Goal: Task Accomplishment & Management: Use online tool/utility

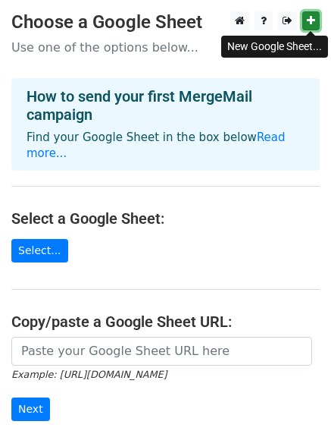
click at [309, 24] on icon at bounding box center [311, 20] width 8 height 11
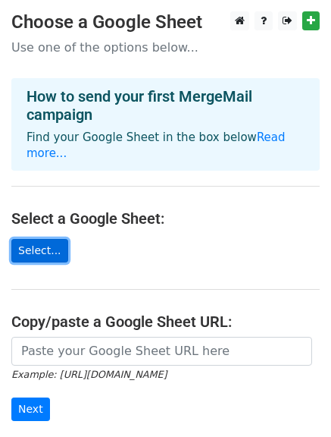
click at [35, 239] on link "Select..." at bounding box center [39, 251] width 57 height 24
click at [23, 239] on link "Select..." at bounding box center [39, 251] width 57 height 24
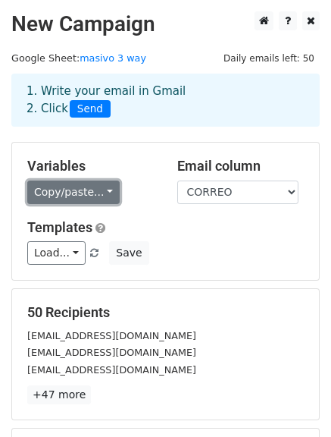
click at [71, 195] on link "Copy/paste..." at bounding box center [73, 192] width 92 height 24
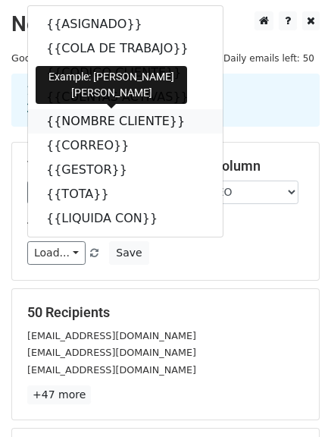
click at [58, 118] on link "{{NOMBRE CLIENTE}}" at bounding box center [125, 121] width 195 height 24
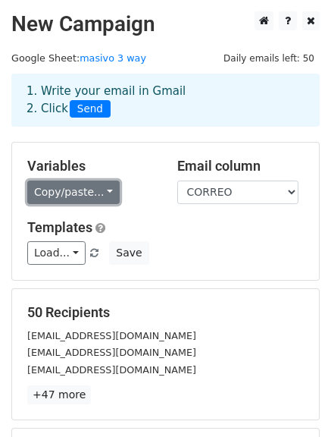
click at [55, 187] on link "Copy/paste..." at bounding box center [73, 192] width 92 height 24
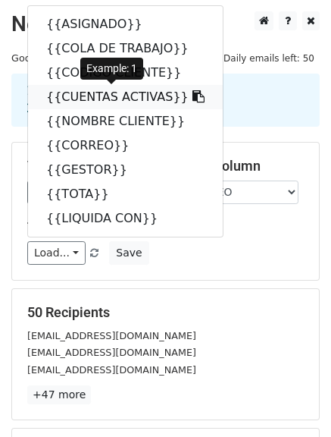
click at [75, 103] on link "{{CUENTAS ACTIVAS}}" at bounding box center [125, 97] width 195 height 24
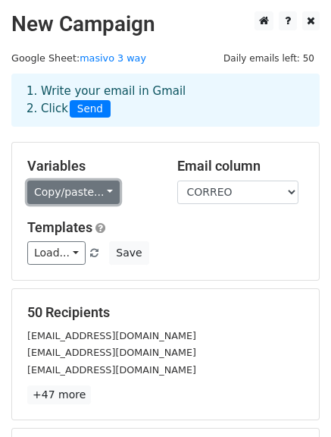
click at [35, 193] on link "Copy/paste..." at bounding box center [73, 192] width 92 height 24
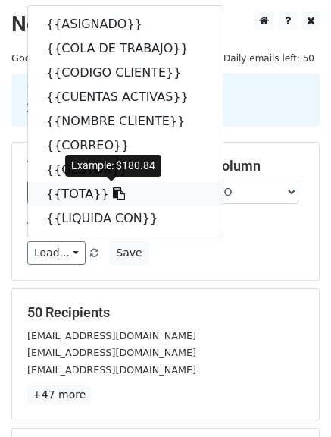
click at [58, 200] on link "{{TOTA}}" at bounding box center [125, 194] width 195 height 24
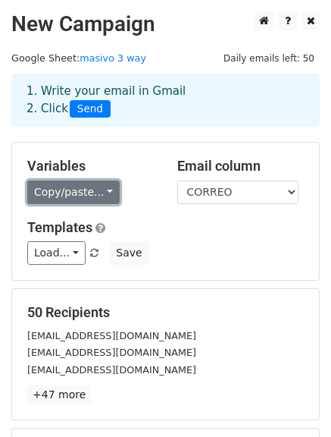
click at [57, 197] on link "Copy/paste..." at bounding box center [73, 192] width 92 height 24
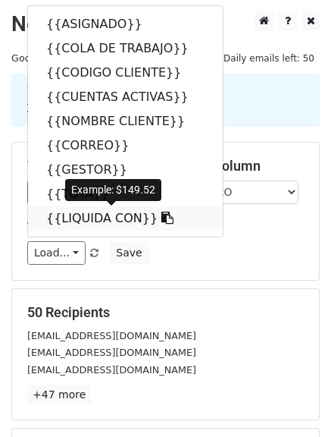
click at [62, 216] on link "{{LIQUIDA CON}}" at bounding box center [125, 218] width 195 height 24
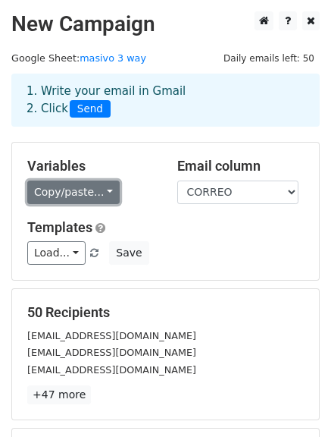
click at [36, 186] on link "Copy/paste..." at bounding box center [73, 192] width 92 height 24
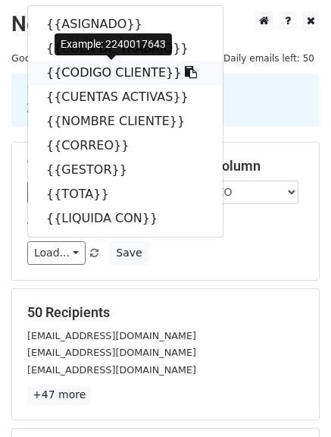
click at [67, 71] on link "{{CODIGO CLIENTE}}" at bounding box center [125, 73] width 195 height 24
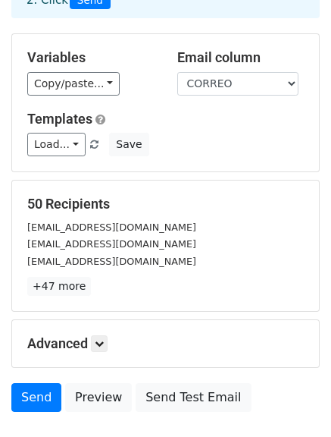
scroll to position [111, 0]
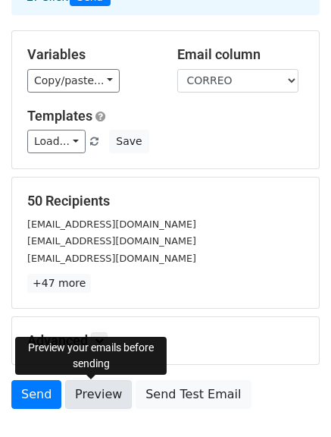
click at [83, 394] on link "Preview" at bounding box center [98, 394] width 67 height 29
click at [92, 393] on link "Preview" at bounding box center [98, 394] width 67 height 29
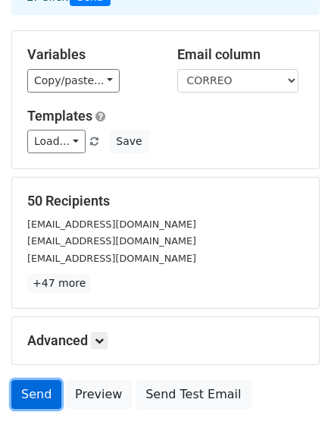
click at [42, 399] on link "Send" at bounding box center [36, 394] width 50 height 29
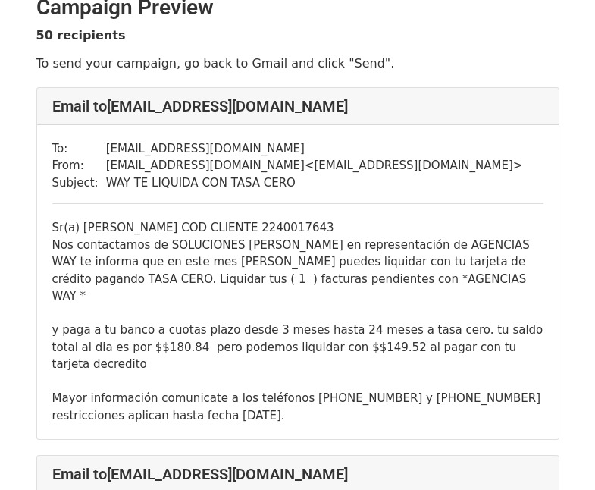
scroll to position [30, 0]
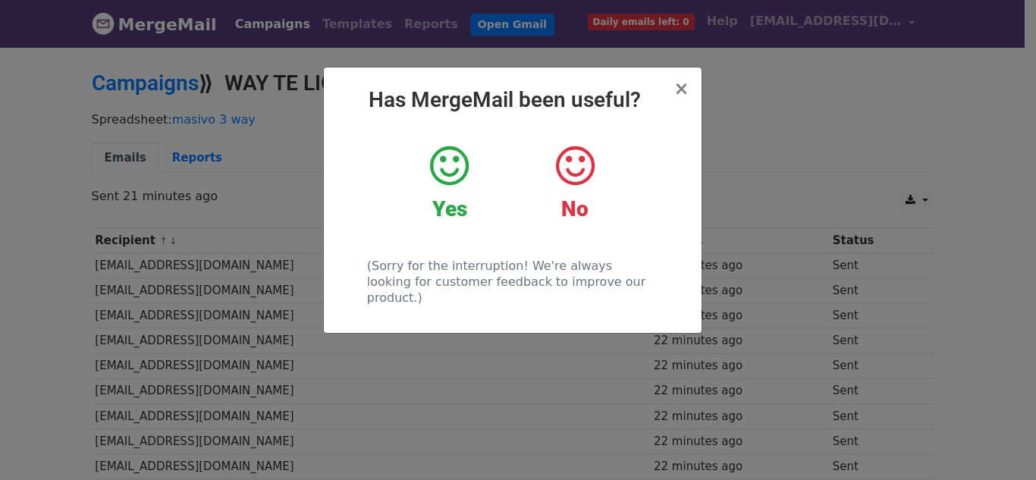
click at [440, 167] on icon at bounding box center [449, 165] width 39 height 45
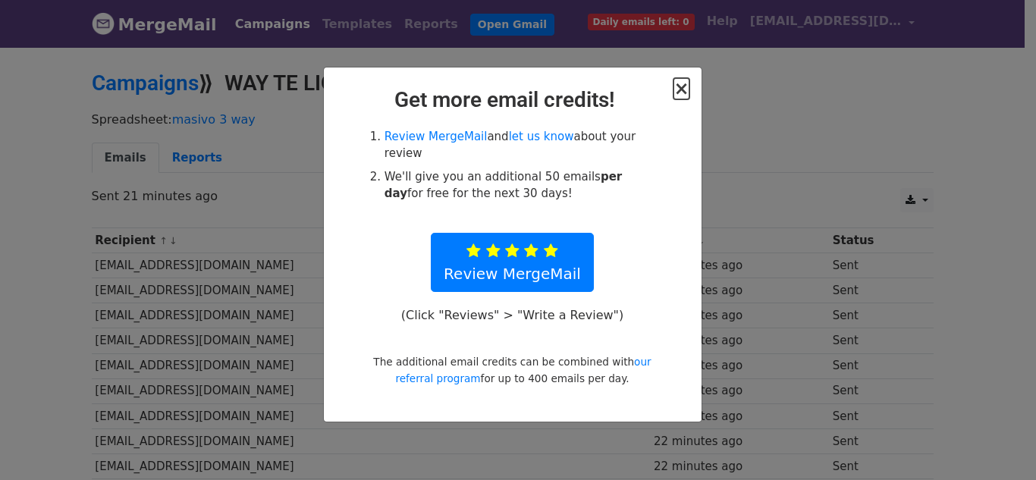
click at [686, 86] on span "×" at bounding box center [680, 88] width 15 height 21
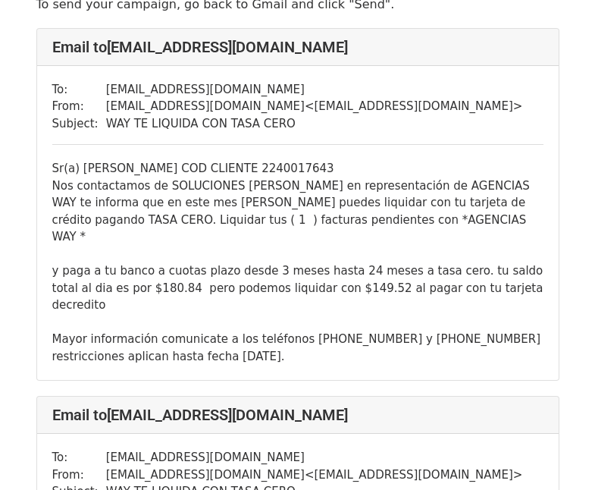
scroll to position [80, 0]
